Goal: Book appointment/travel/reservation

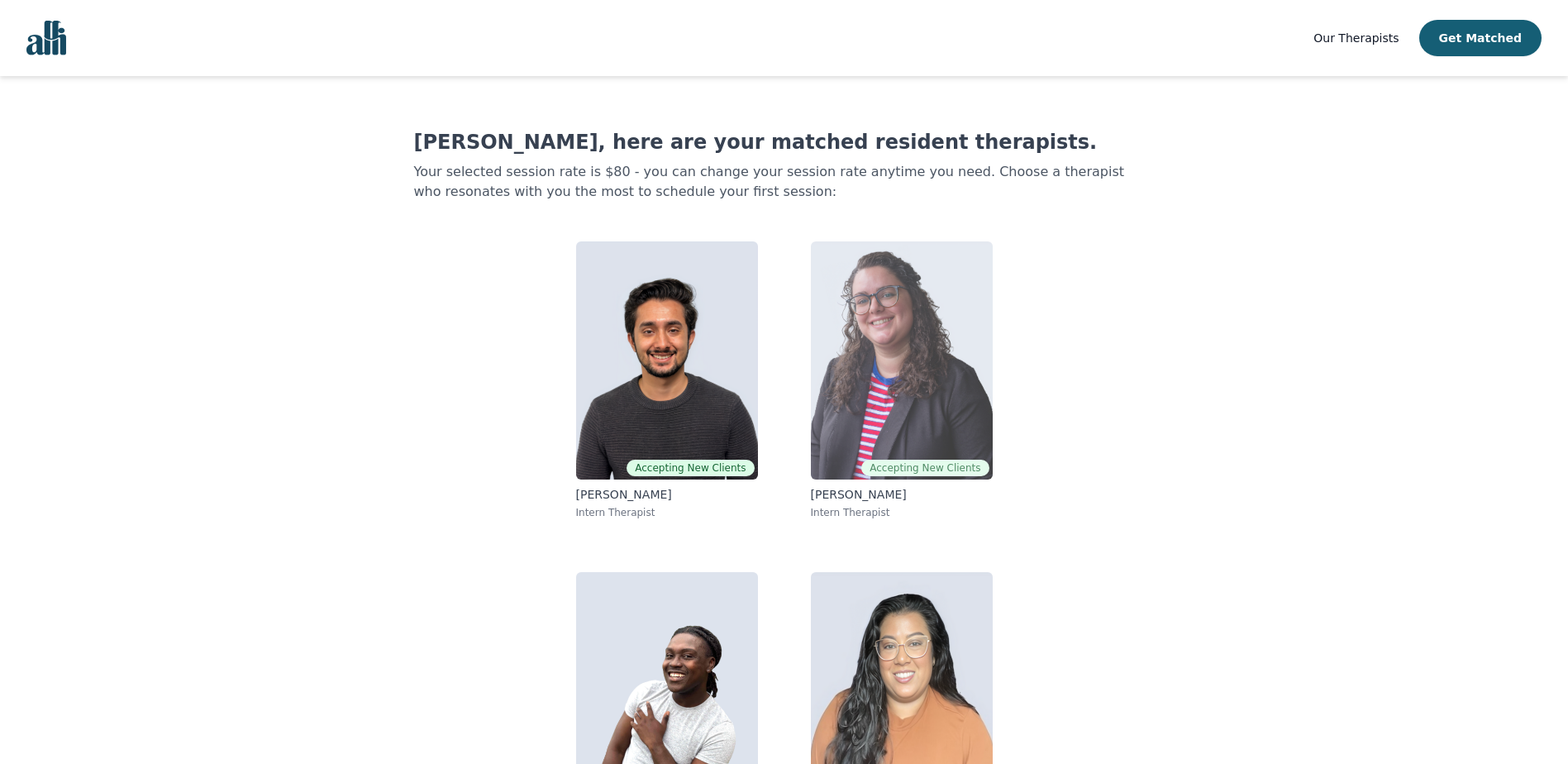
click at [879, 342] on img at bounding box center [901, 360] width 181 height 238
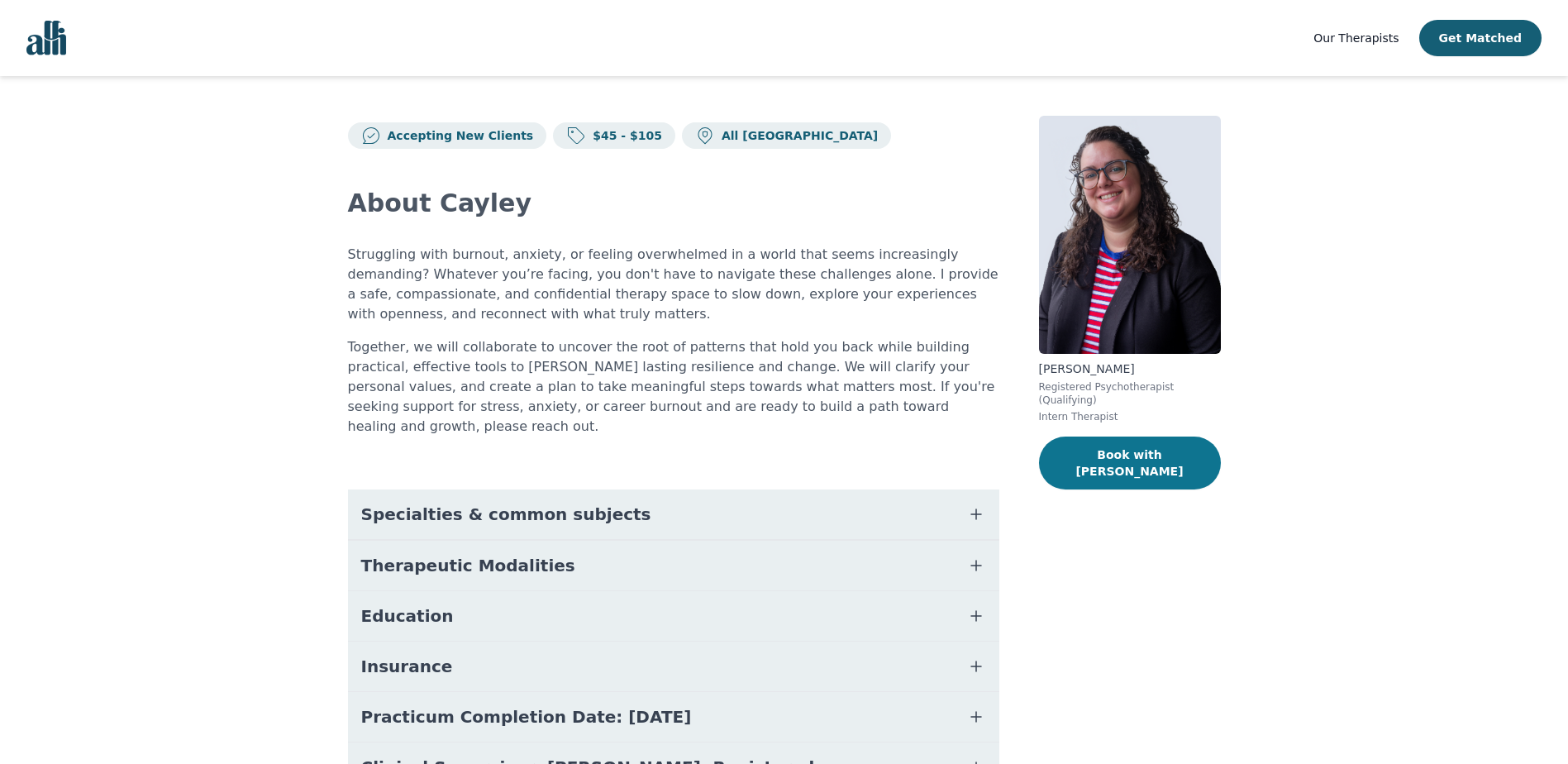
click at [1130, 453] on button "Book with Cayley" at bounding box center [1129, 463] width 181 height 53
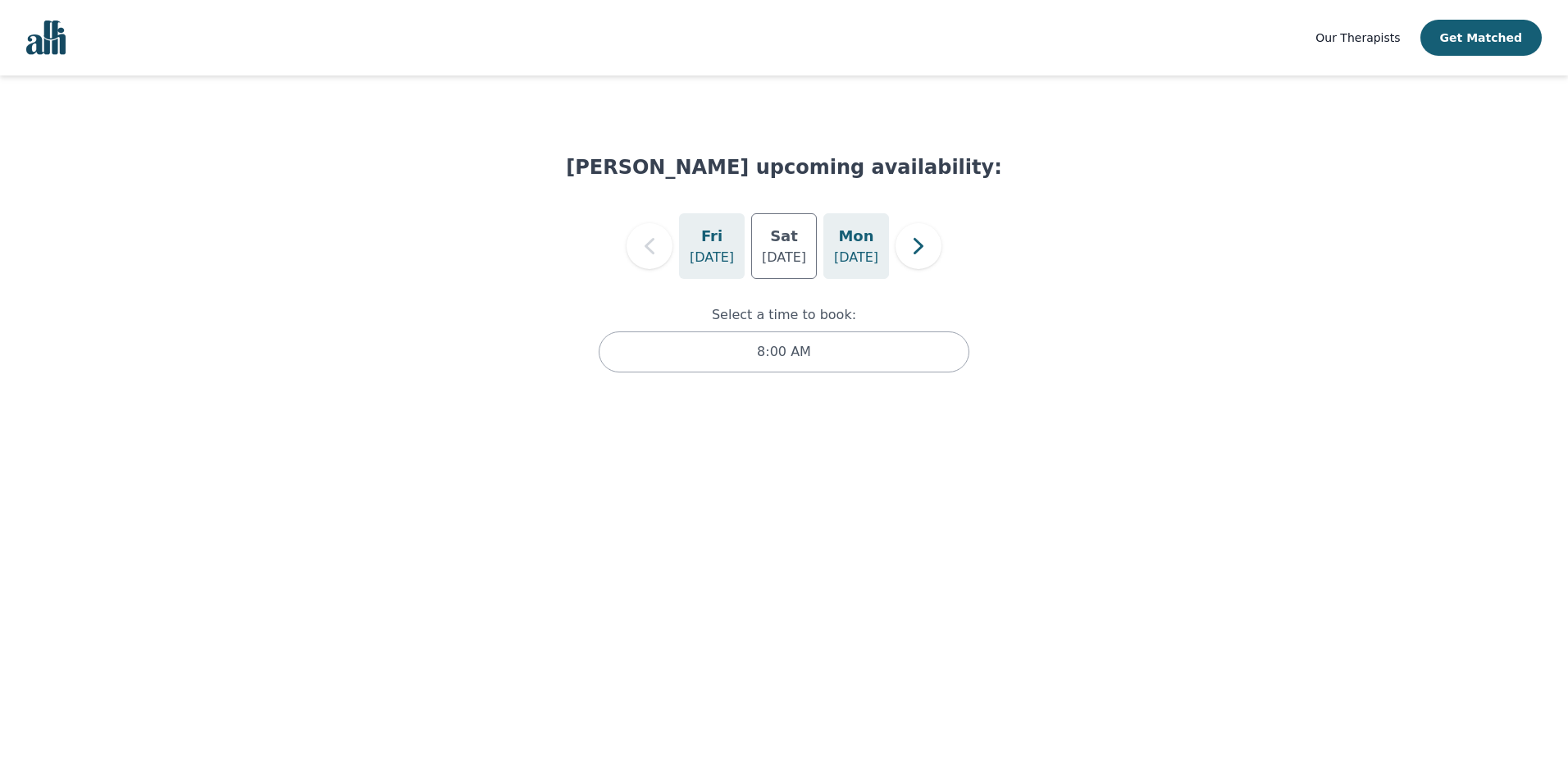
click at [864, 246] on h5 "Mon" at bounding box center [856, 236] width 35 height 23
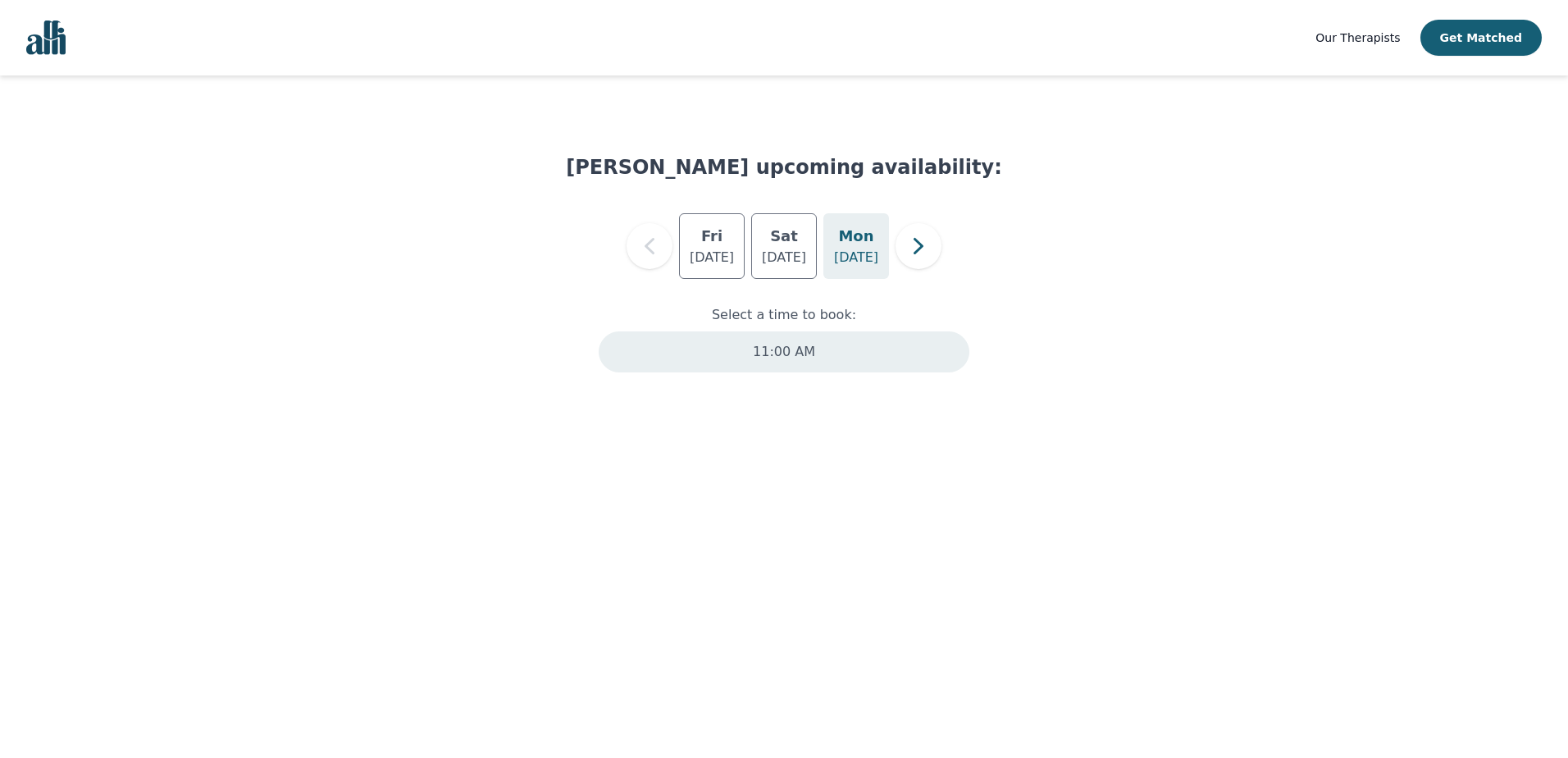
click at [768, 351] on p "11:00 AM" at bounding box center [783, 351] width 62 height 20
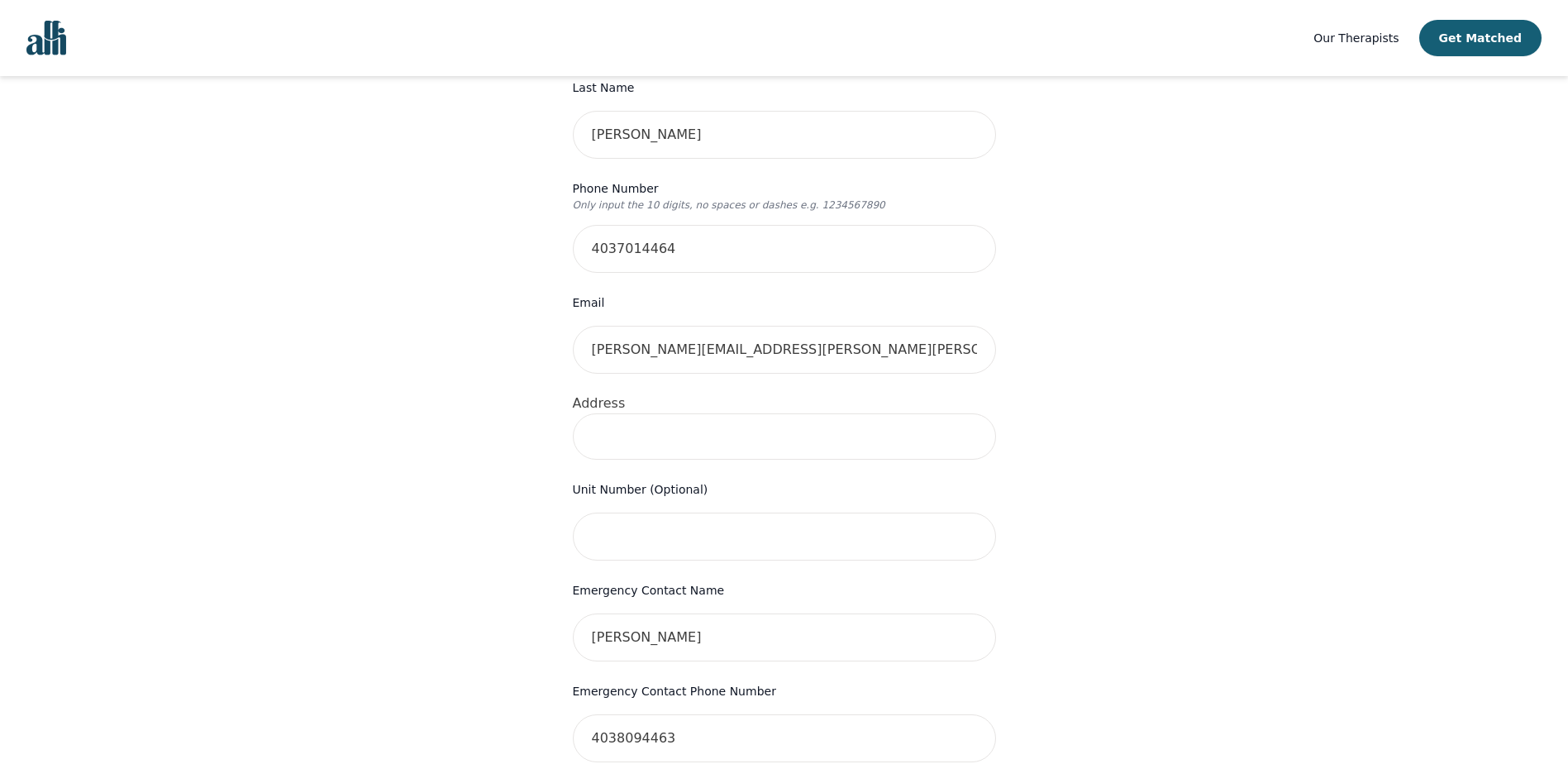
scroll to position [413, 0]
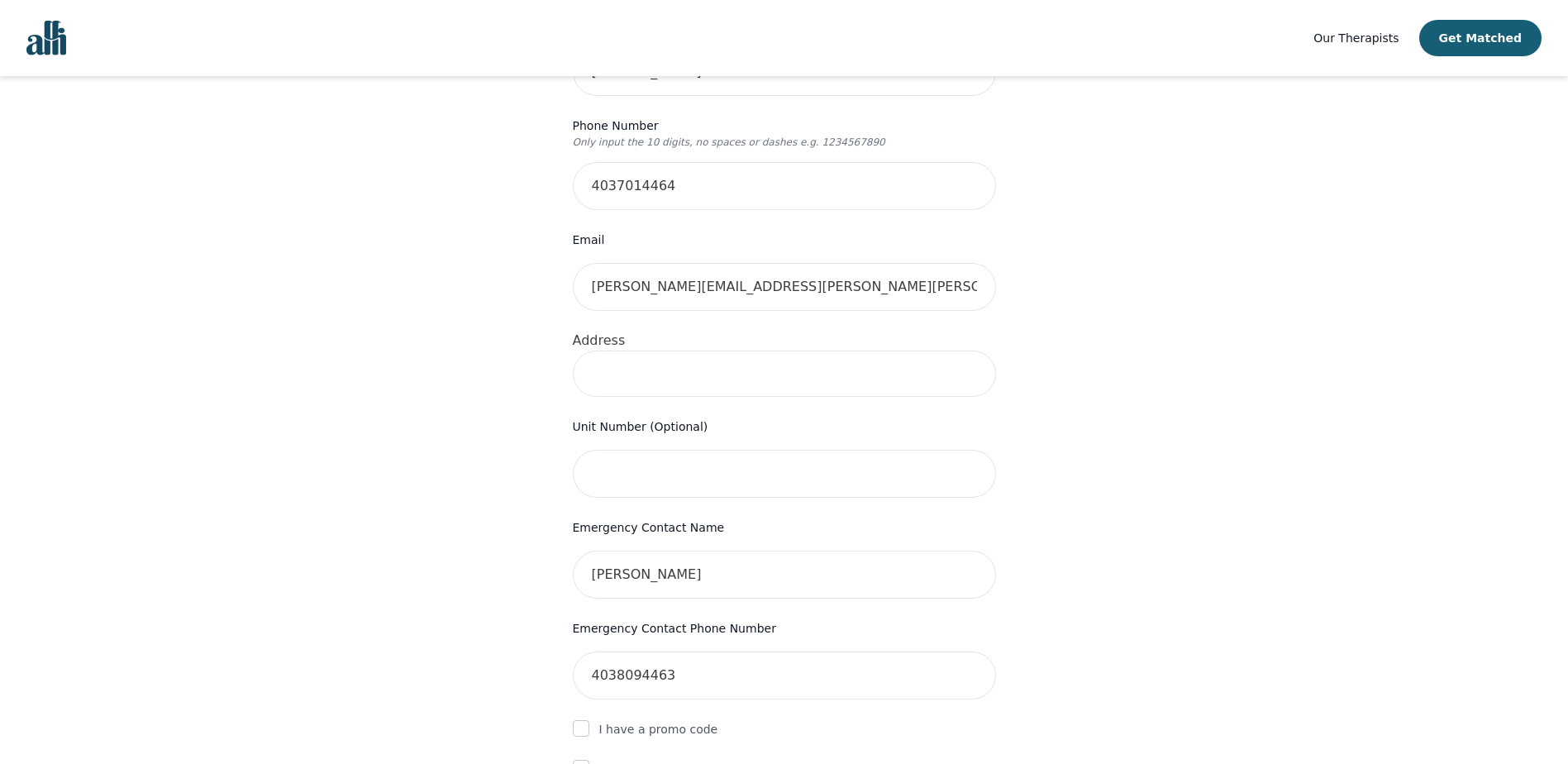
click at [657, 355] on input at bounding box center [784, 374] width 423 height 47
click at [810, 351] on input "314 Marlborough Way NE.Cal" at bounding box center [784, 374] width 423 height 47
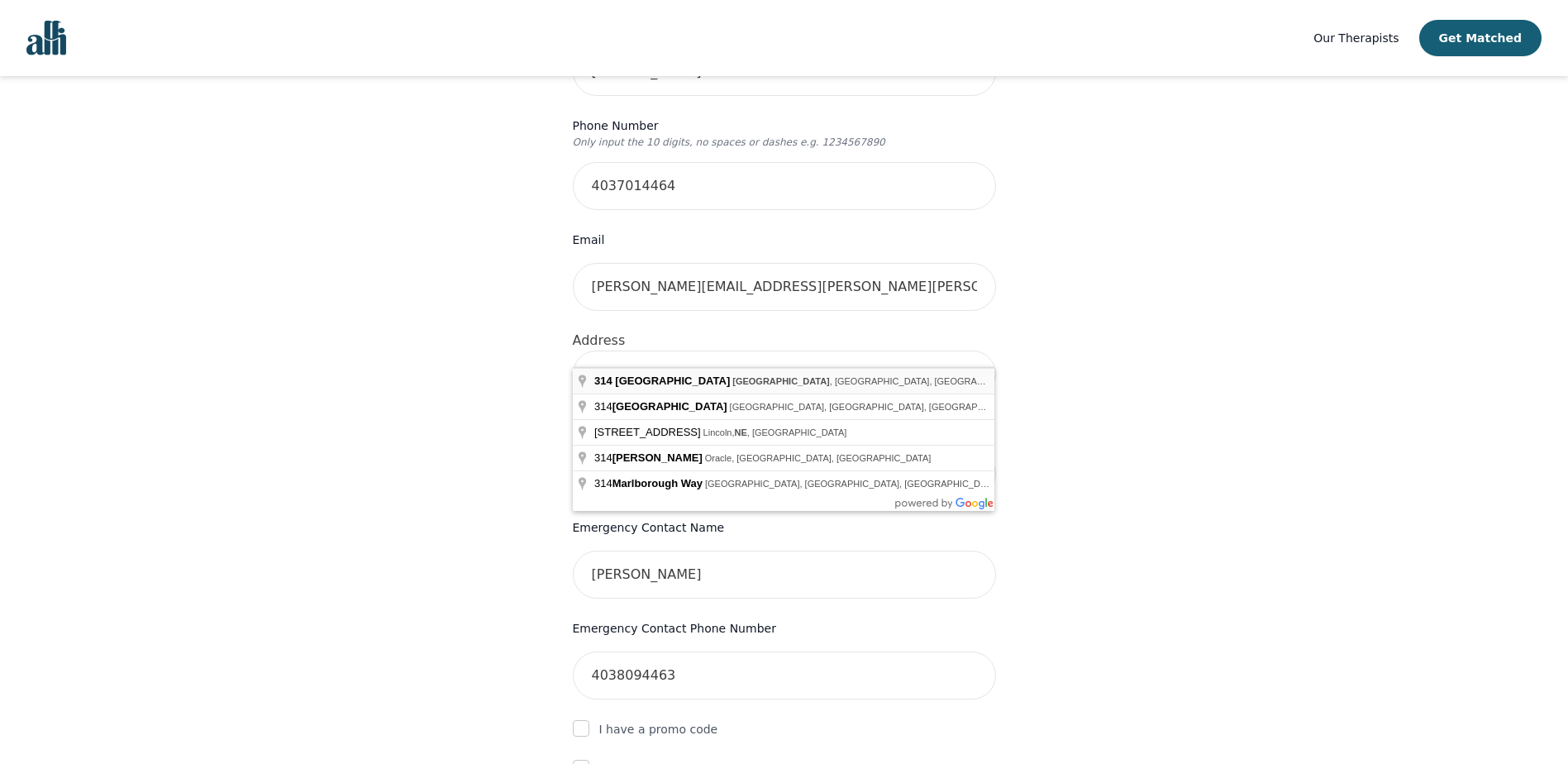
type input "314 Marlborough Way NE, Calgary, AB T2A 6R9, Canada"
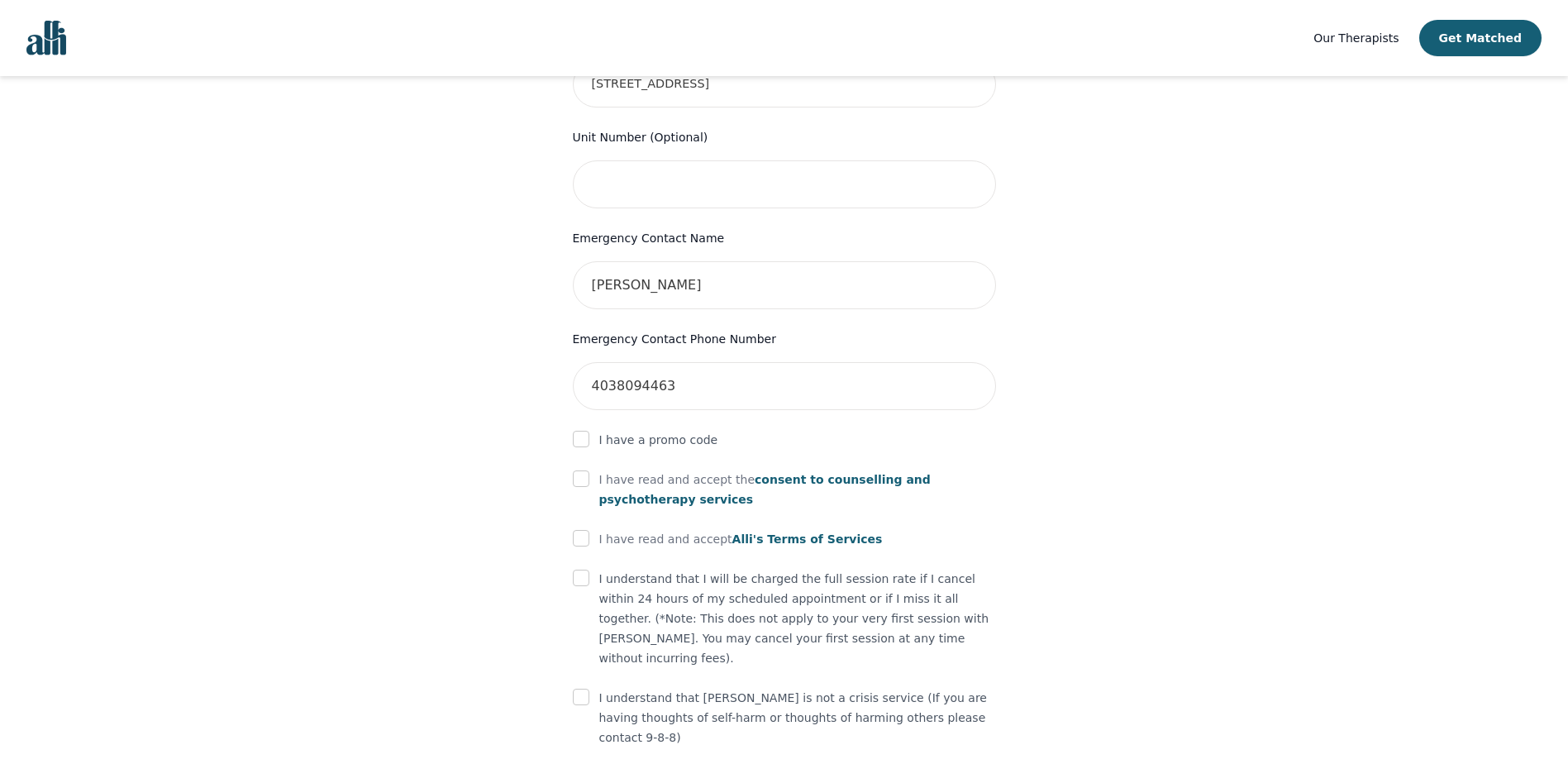
scroll to position [726, 0]
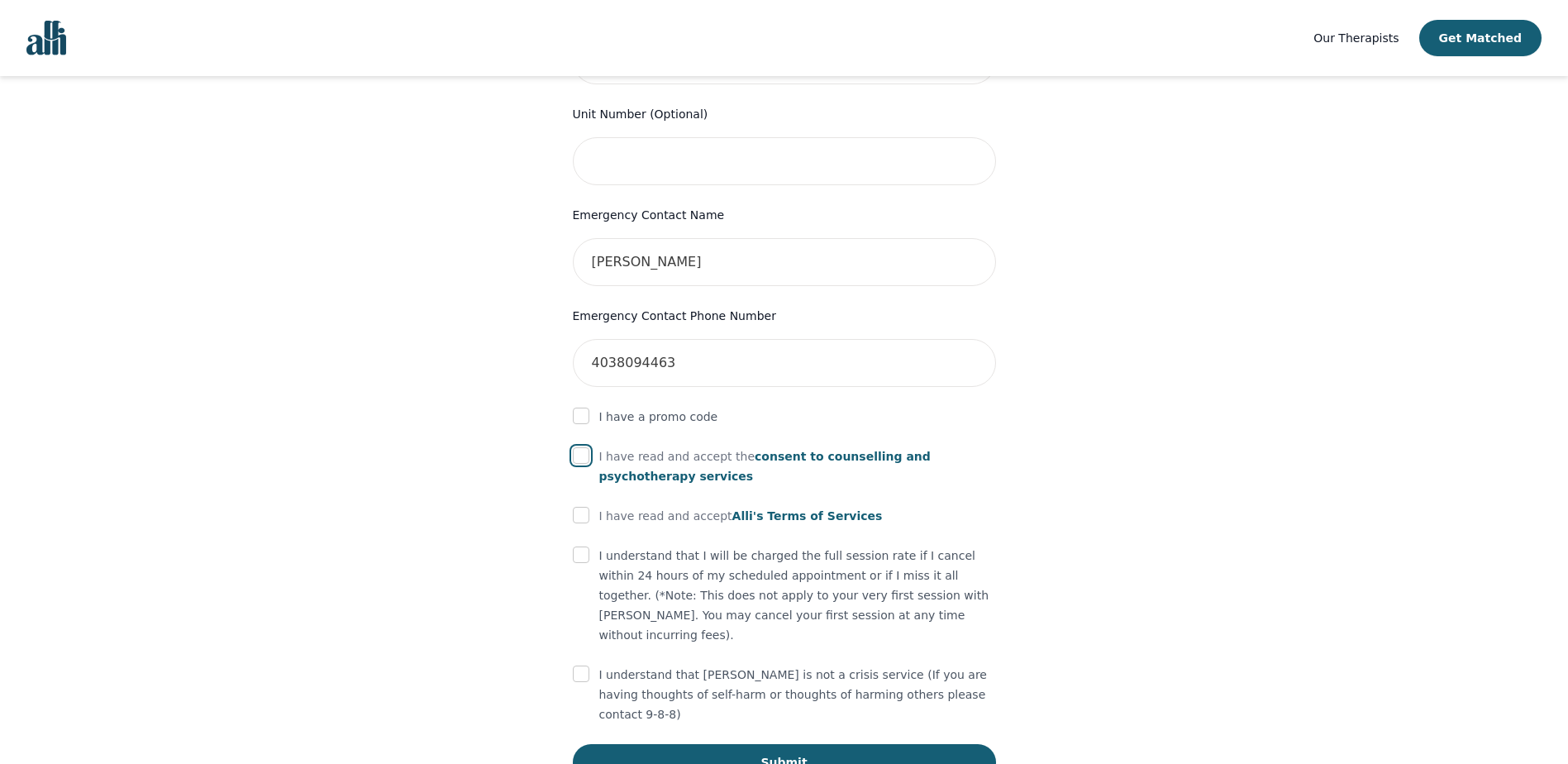
click at [584, 448] on input "checkbox" at bounding box center [581, 456] width 17 height 17
checkbox input "true"
click at [581, 507] on input "checkbox" at bounding box center [581, 515] width 17 height 17
checkbox input "true"
click at [579, 546] on input "checkbox" at bounding box center [581, 554] width 17 height 17
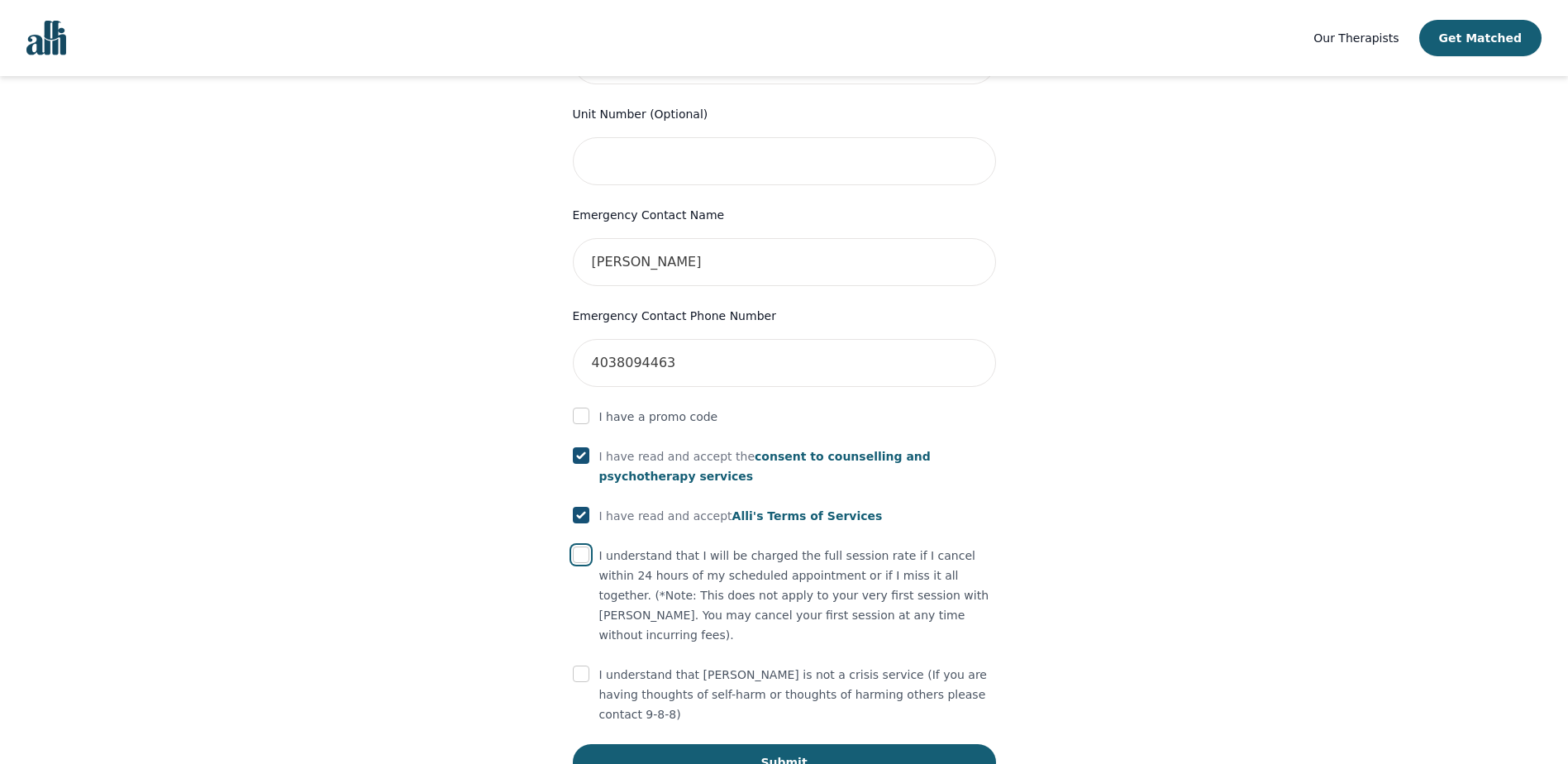
checkbox input "true"
click at [585, 665] on input "checkbox" at bounding box center [581, 673] width 17 height 17
checkbox input "true"
click at [778, 744] on button "Submit" at bounding box center [784, 761] width 423 height 36
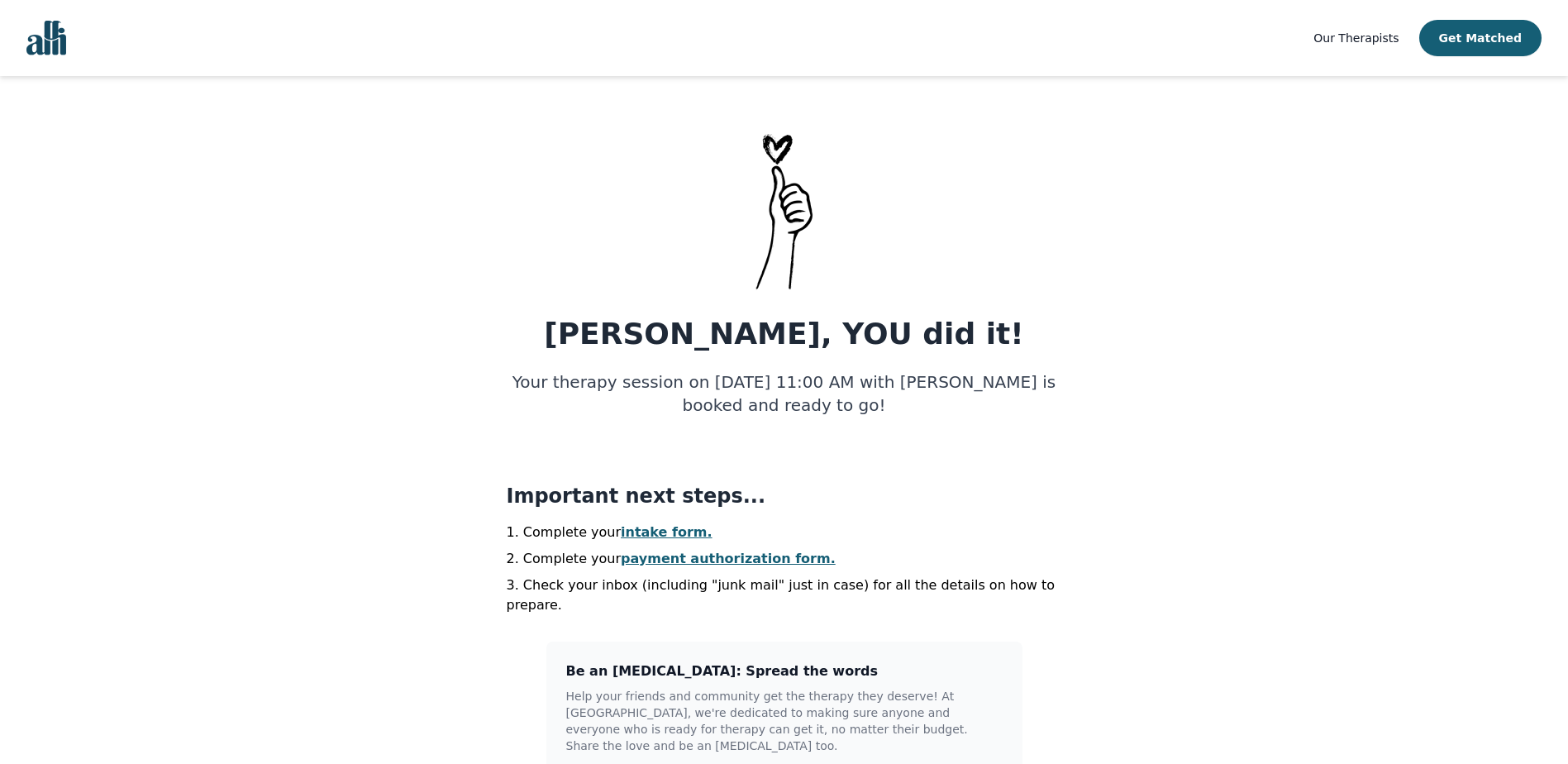
click at [666, 558] on link "payment authorization form." at bounding box center [729, 559] width 215 height 16
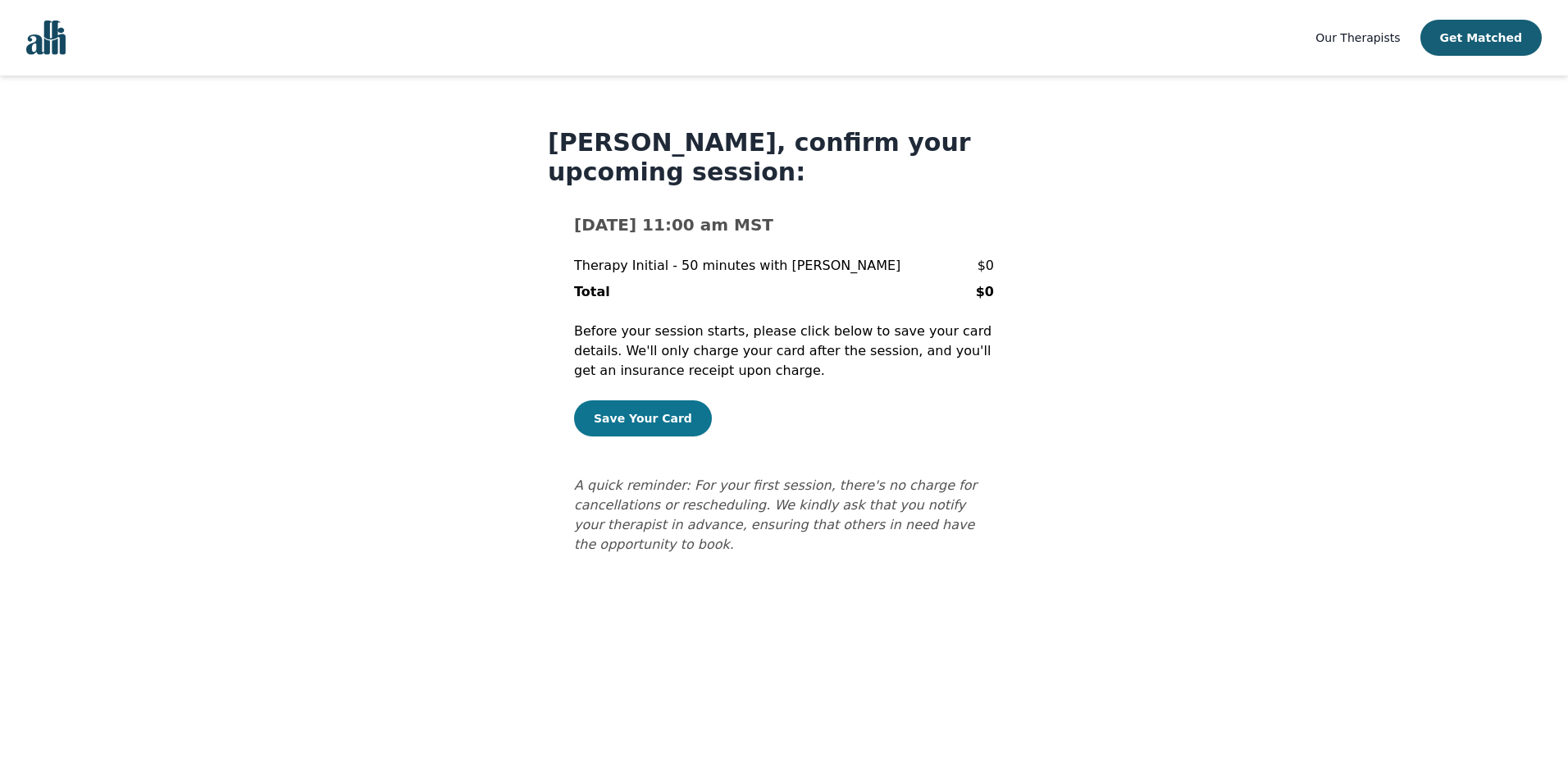
click at [620, 417] on button "Save Your Card" at bounding box center [643, 418] width 138 height 36
